Goal: Task Accomplishment & Management: Complete application form

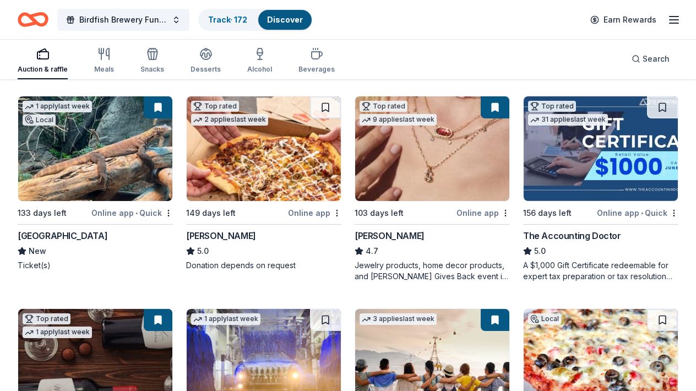
scroll to position [286, 0]
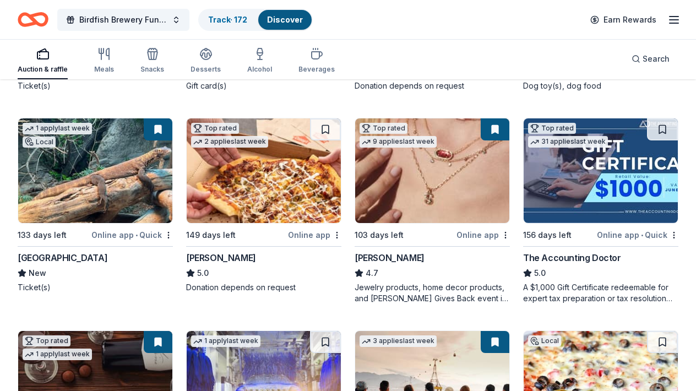
click at [157, 133] on button at bounding box center [158, 129] width 29 height 22
click at [161, 139] on button at bounding box center [158, 129] width 29 height 22
click at [161, 128] on button at bounding box center [158, 129] width 29 height 22
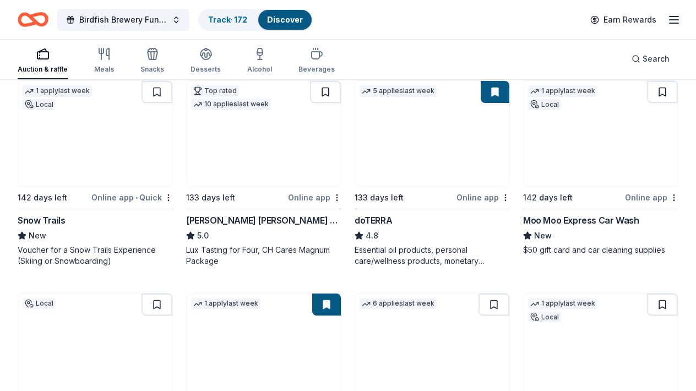
scroll to position [771, 0]
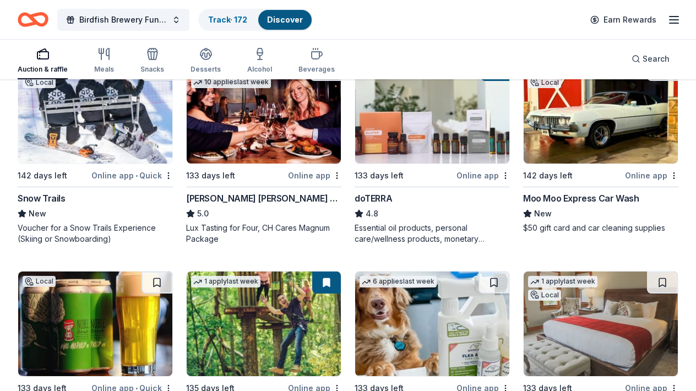
click at [432, 133] on img at bounding box center [432, 111] width 154 height 105
click at [242, 147] on img at bounding box center [264, 111] width 154 height 105
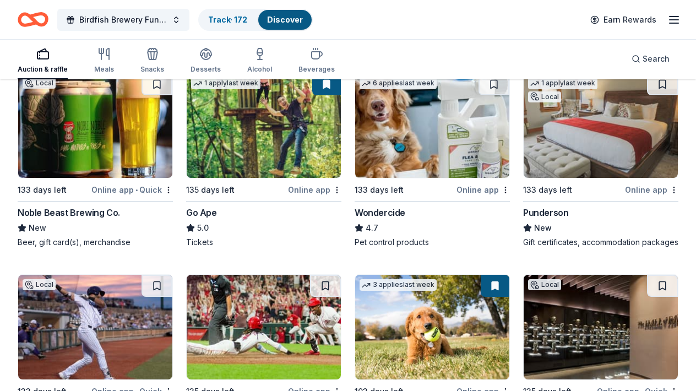
scroll to position [991, 0]
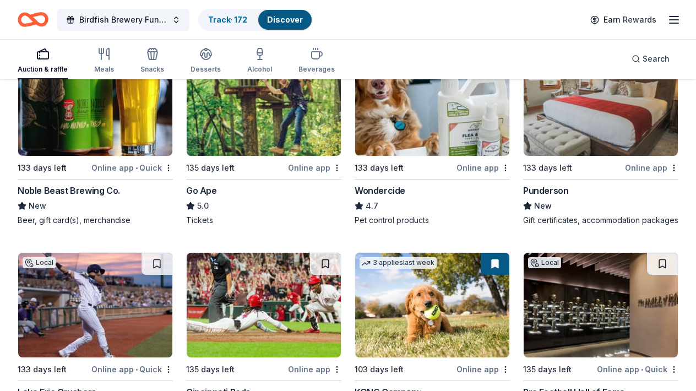
click at [392, 161] on div "133 days left" at bounding box center [379, 167] width 49 height 13
click at [569, 169] on div "133 days left" at bounding box center [547, 167] width 49 height 13
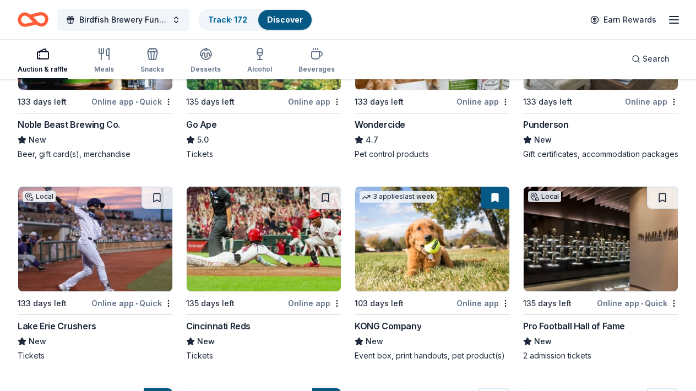
scroll to position [1035, 0]
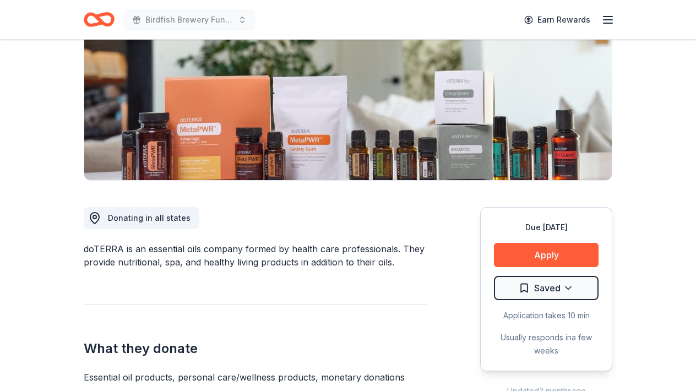
scroll to position [198, 0]
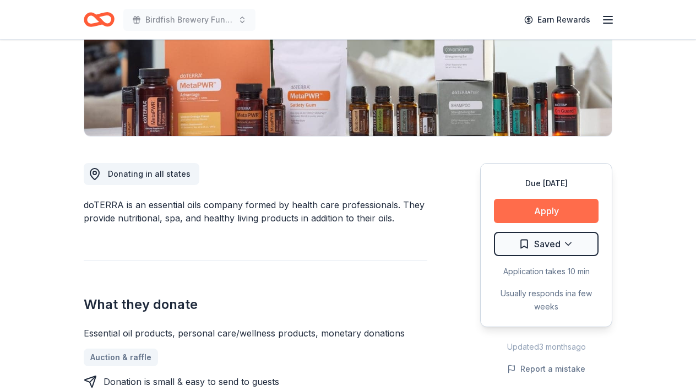
click at [536, 210] on button "Apply" at bounding box center [546, 211] width 105 height 24
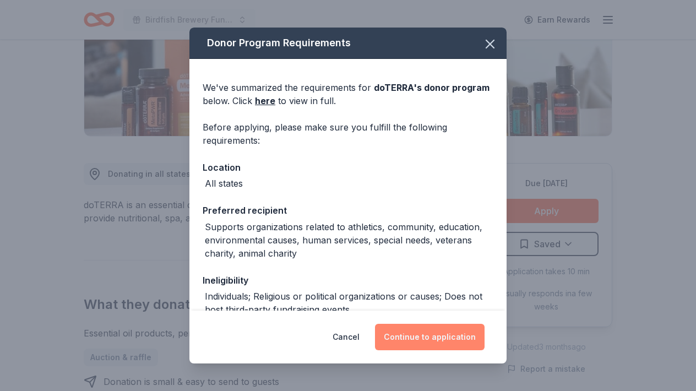
click at [434, 339] on button "Continue to application" at bounding box center [430, 337] width 110 height 26
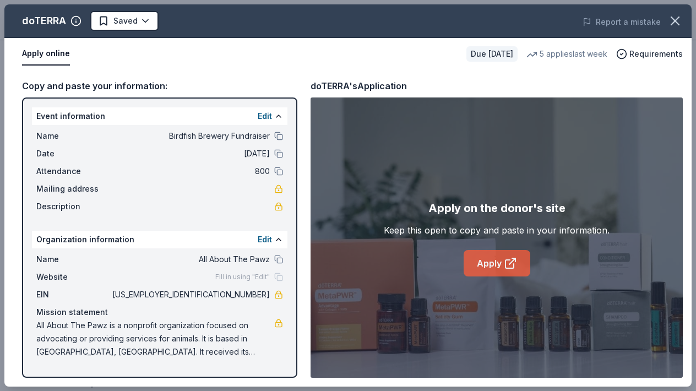
click at [486, 267] on link "Apply" at bounding box center [497, 263] width 67 height 26
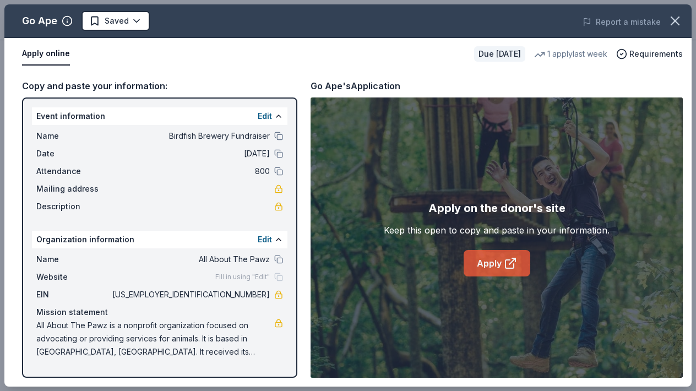
scroll to position [264, 0]
click at [501, 266] on link "Apply" at bounding box center [497, 263] width 67 height 26
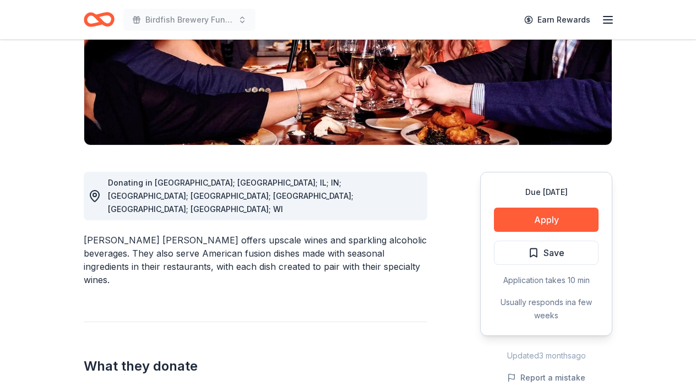
scroll to position [242, 0]
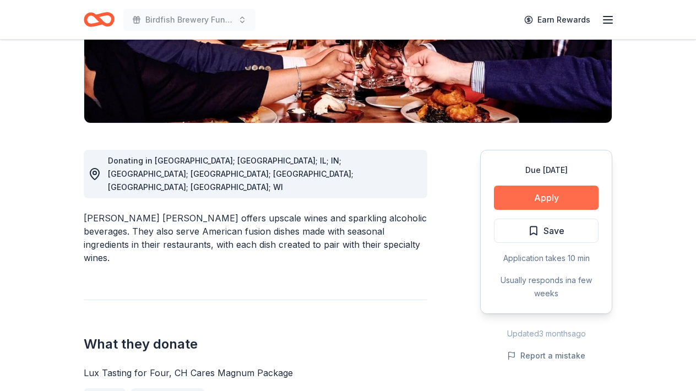
click at [553, 186] on button "Apply" at bounding box center [546, 198] width 105 height 24
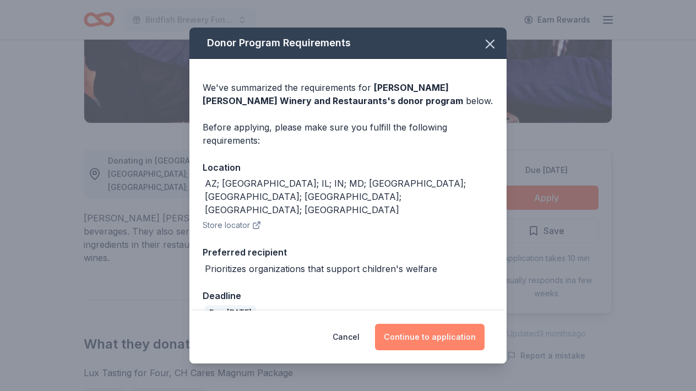
click at [427, 330] on button "Continue to application" at bounding box center [430, 337] width 110 height 26
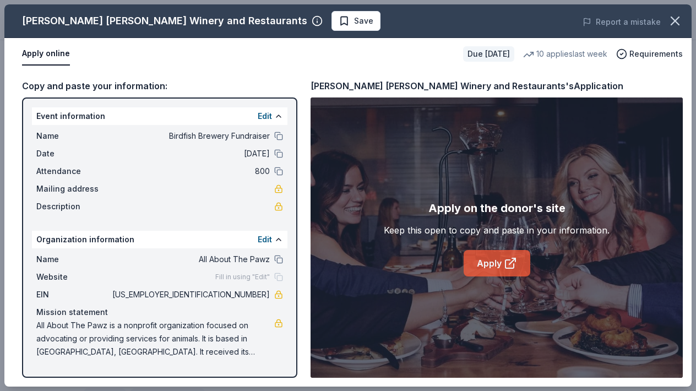
click at [496, 265] on link "Apply" at bounding box center [497, 263] width 67 height 26
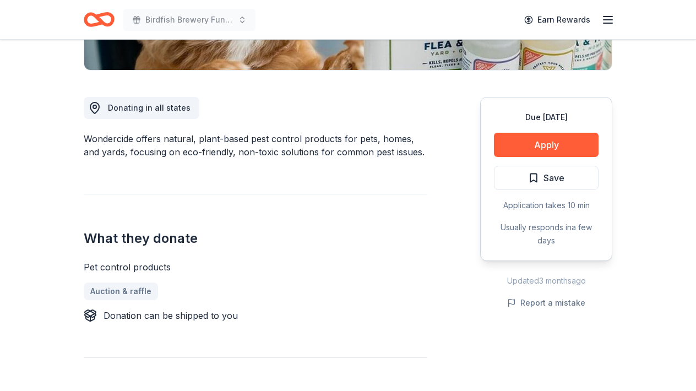
scroll to position [286, 0]
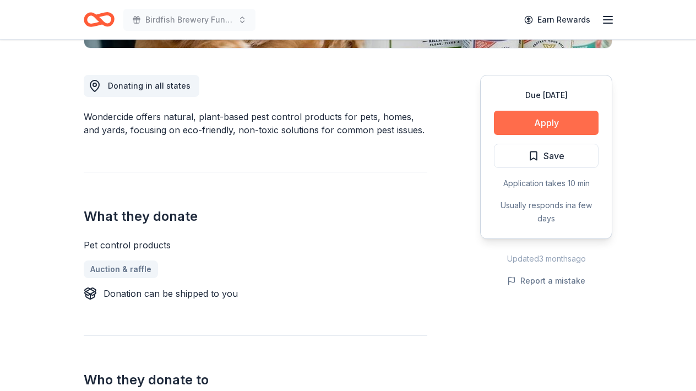
click at [519, 131] on button "Apply" at bounding box center [546, 123] width 105 height 24
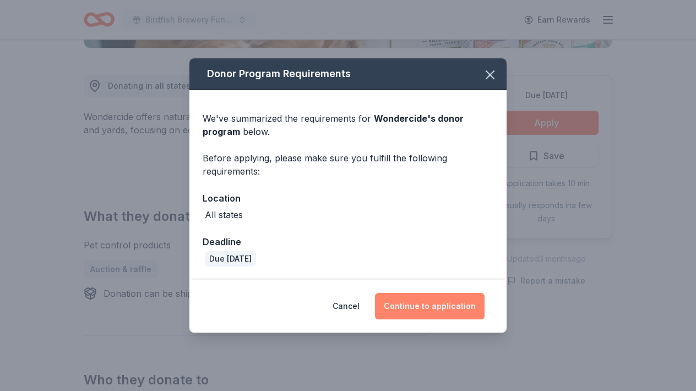
click at [427, 310] on button "Continue to application" at bounding box center [430, 306] width 110 height 26
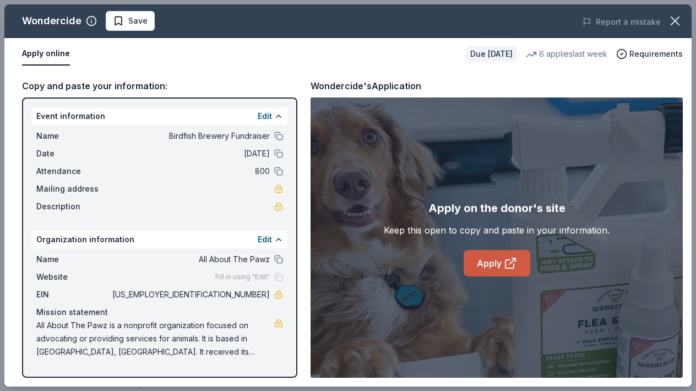
click at [486, 256] on link "Apply" at bounding box center [497, 263] width 67 height 26
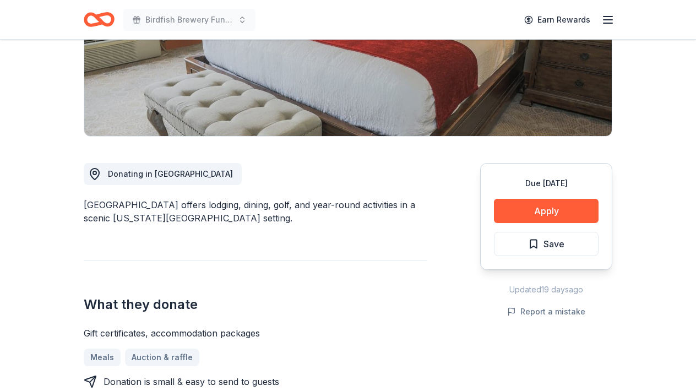
scroll to position [220, 0]
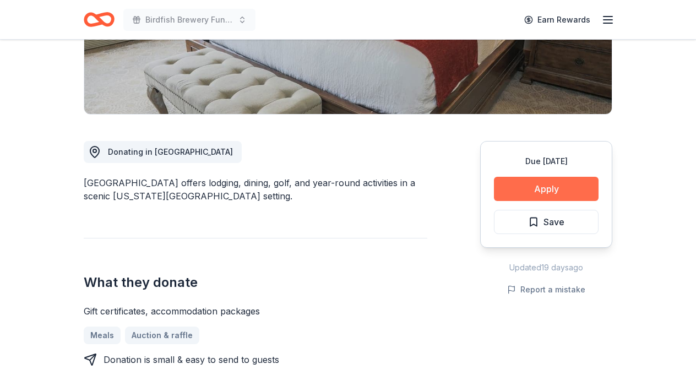
click at [531, 187] on button "Apply" at bounding box center [546, 189] width 105 height 24
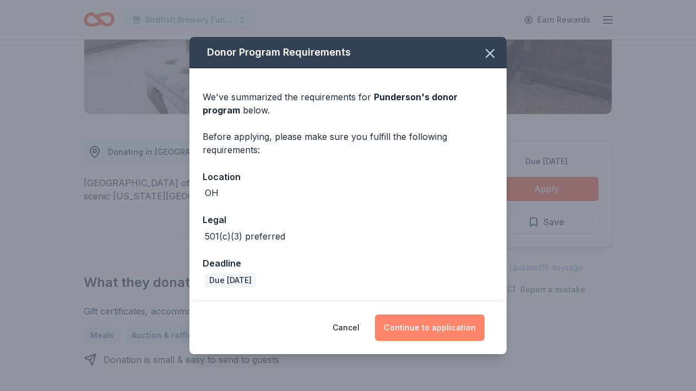
click at [447, 323] on button "Continue to application" at bounding box center [430, 327] width 110 height 26
